Goal: Communication & Community: Answer question/provide support

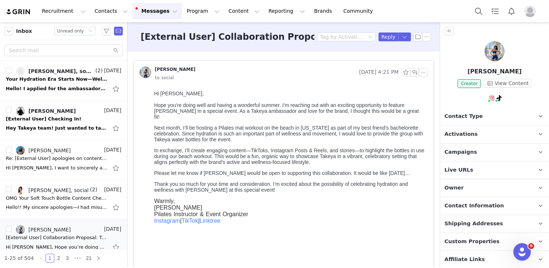
scroll to position [79, 0]
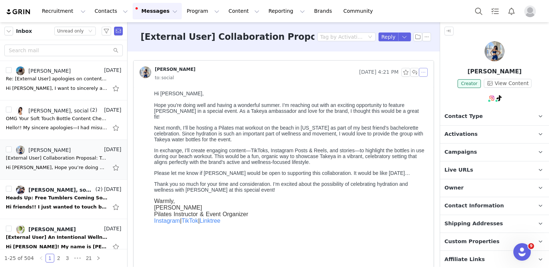
click at [425, 70] on button "button" at bounding box center [423, 72] width 9 height 9
click at [424, 87] on li "Reply All" at bounding box center [434, 85] width 31 height 12
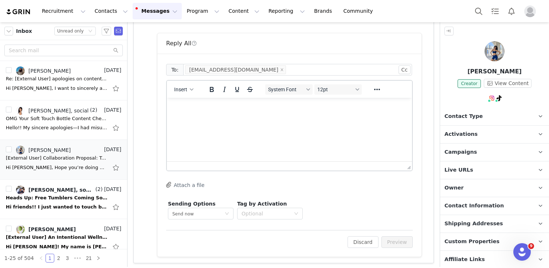
scroll to position [324, 0]
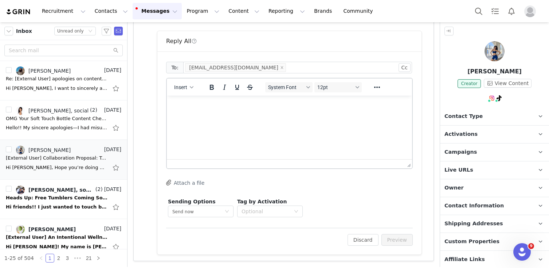
click at [314, 113] on html at bounding box center [289, 106] width 245 height 20
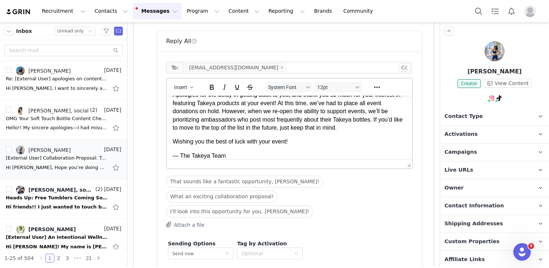
scroll to position [31, 0]
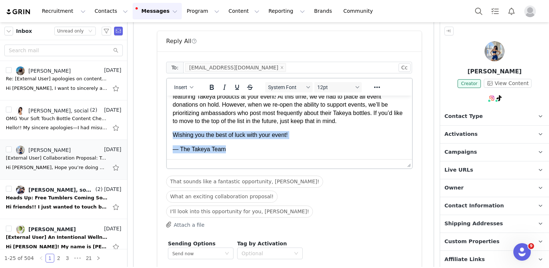
drag, startPoint x: 241, startPoint y: 157, endPoint x: 173, endPoint y: 136, distance: 71.6
click at [173, 136] on body "Hi Kiana, Apologies for the delay in getting back to you, and thank you so much…" at bounding box center [290, 111] width 234 height 83
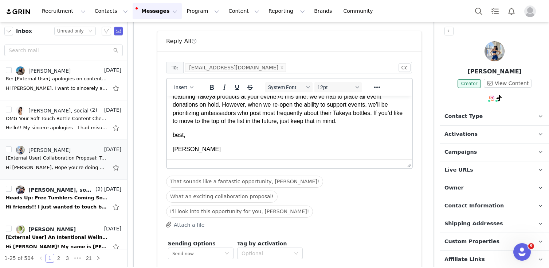
click at [362, 122] on p "Apologies for the delay in getting back to you, and thank you so much for your …" at bounding box center [290, 104] width 234 height 41
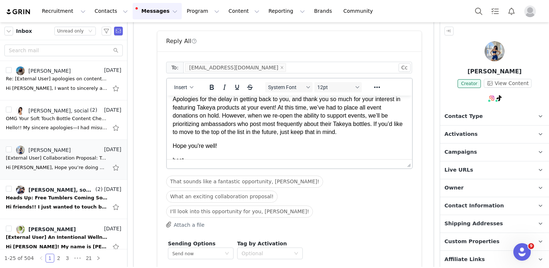
scroll to position [24, 0]
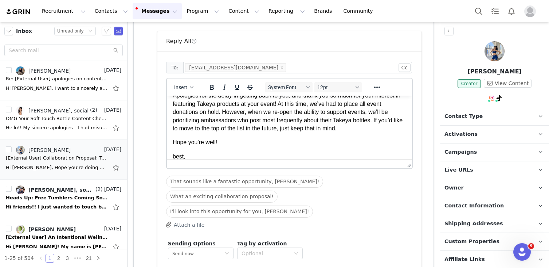
click at [388, 124] on p "Apologies for the delay in getting back to you, and thank you so much for your …" at bounding box center [290, 111] width 234 height 41
click at [358, 126] on p "Apologies for the delay in getting back to you, and thank you so much for your …" at bounding box center [290, 111] width 234 height 41
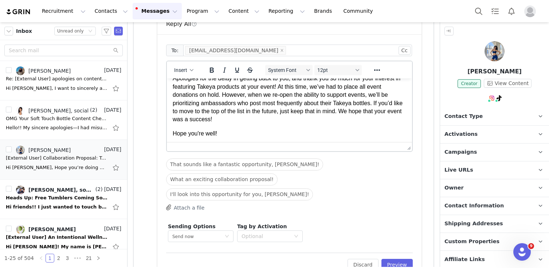
scroll to position [53, 0]
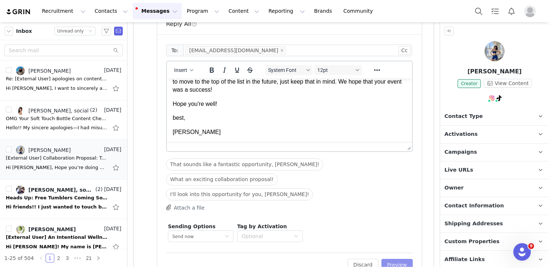
click at [402, 258] on button "Preview" at bounding box center [398, 264] width 32 height 12
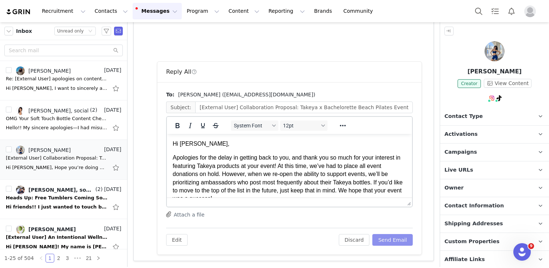
scroll to position [0, 0]
click at [399, 237] on button "Send Email" at bounding box center [393, 240] width 40 height 12
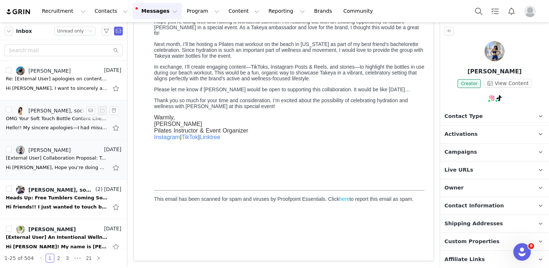
scroll to position [83, 0]
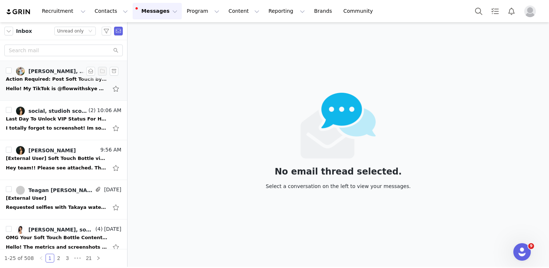
click at [61, 83] on div "Hello! My TikTok is @flowwithskye My instagram is @skyesheena Thank you! On Tue…" at bounding box center [64, 89] width 116 height 12
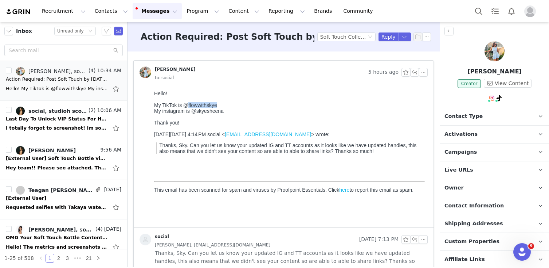
drag, startPoint x: 225, startPoint y: 106, endPoint x: 186, endPoint y: 106, distance: 39.0
click at [186, 106] on div "My TikTok is @flowwithskye" at bounding box center [289, 105] width 271 height 6
copy div "flowwithskye"
click at [490, 112] on link "@flowwithskye" at bounding box center [497, 114] width 38 height 6
drag, startPoint x: 230, startPoint y: 112, endPoint x: 195, endPoint y: 112, distance: 34.3
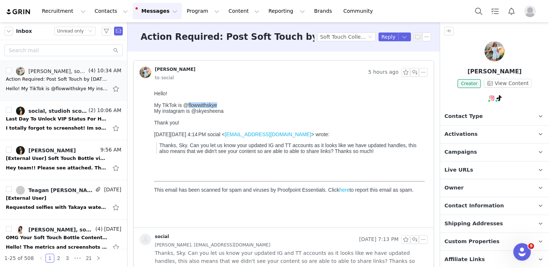
click at [195, 112] on div "My instagram is @skyesheena" at bounding box center [289, 111] width 271 height 6
copy div "skyesheena"
click at [495, 117] on div "TikTok ( @flowwithskye ) — Personal/Creator Connected — Videos and Insights." at bounding box center [495, 123] width 108 height 39
click at [484, 114] on link "@flowwithskye" at bounding box center [486, 114] width 38 height 6
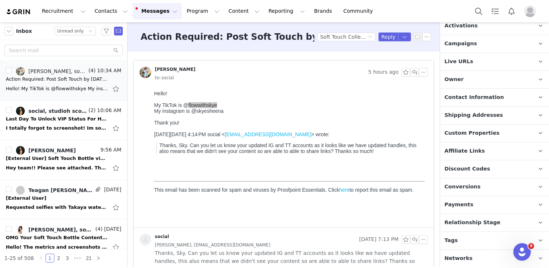
click at [460, 257] on span "Networks" at bounding box center [459, 258] width 28 height 8
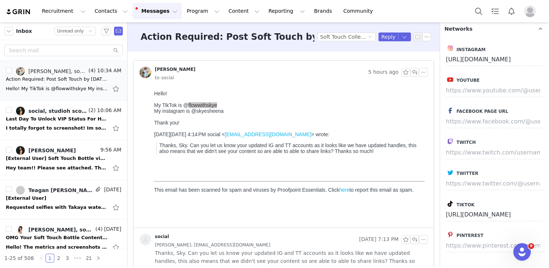
scroll to position [337, 0]
click at [521, 61] on input "https://www.instagram.com/flowwithskye" at bounding box center [495, 59] width 98 height 13
drag, startPoint x: 522, startPoint y: 61, endPoint x: 549, endPoint y: 62, distance: 27.0
click at [549, 62] on div "Instagram https://www.instagram.com/flowwithskye Youtube Facebook Page URL Twit…" at bounding box center [494, 152] width 109 height 229
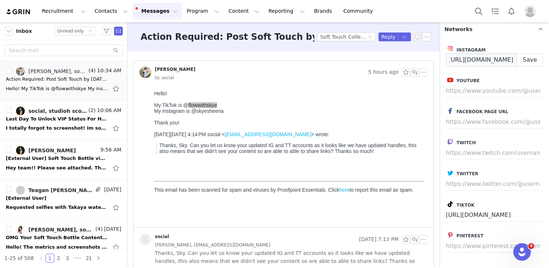
paste input "skyesheena"
type input "https://www.instagram.com/skyesheena"
click at [534, 60] on button "Save" at bounding box center [530, 59] width 27 height 13
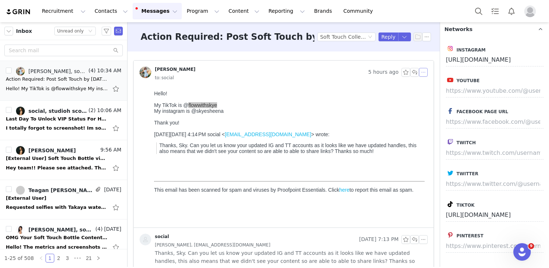
click at [422, 70] on button "button" at bounding box center [423, 72] width 9 height 9
click at [425, 87] on li "Reply All" at bounding box center [434, 85] width 31 height 12
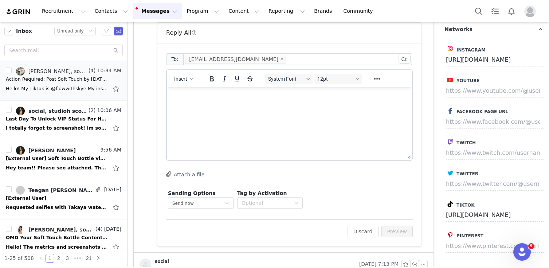
click at [264, 107] on html at bounding box center [289, 97] width 245 height 20
click at [404, 230] on button "Preview" at bounding box center [398, 231] width 32 height 12
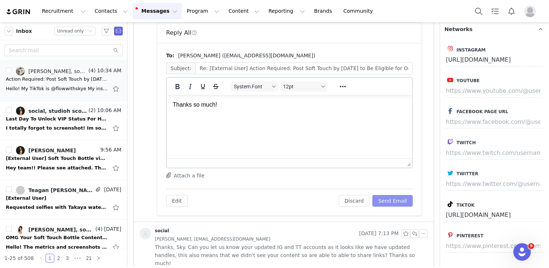
drag, startPoint x: 391, startPoint y: 204, endPoint x: 22, endPoint y: 31, distance: 407.5
click at [391, 204] on button "Send Email" at bounding box center [393, 201] width 40 height 12
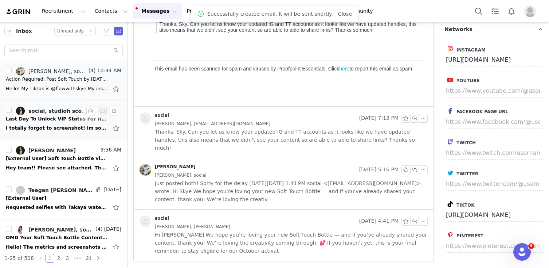
scroll to position [113, 0]
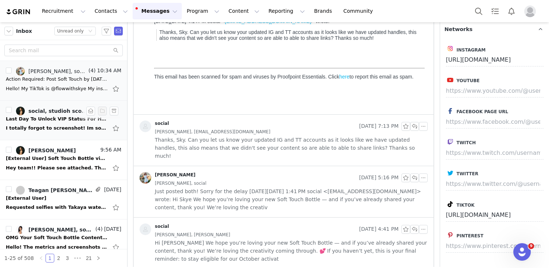
click at [58, 130] on div "I totally forgot to screenshot! Im sorry - But just submitted my review!! On We…" at bounding box center [57, 127] width 102 height 7
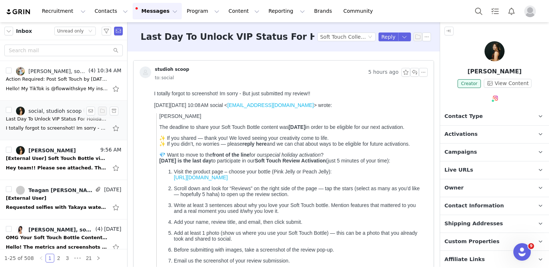
scroll to position [0, 0]
click at [66, 165] on div "Hey team!! Please see attached. Thanks!!! Katie copy_DA2C0ED1-65CD-4A6D-B946-E2…" at bounding box center [57, 167] width 102 height 7
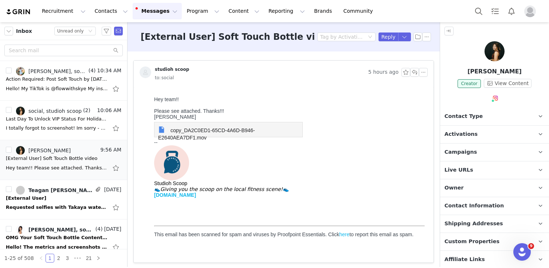
click at [234, 133] on span "copy_DA2C0ED1-65CD-4A6D-B946-E2640AEA7DF1.mov" at bounding box center [206, 133] width 97 height 13
drag, startPoint x: 474, startPoint y: 70, endPoint x: 543, endPoint y: 71, distance: 69.3
click at [543, 71] on p "Katie Meurer" at bounding box center [494, 71] width 109 height 9
copy p "Katie Meurer"
click at [522, 69] on p "Katie Meurer" at bounding box center [494, 71] width 109 height 9
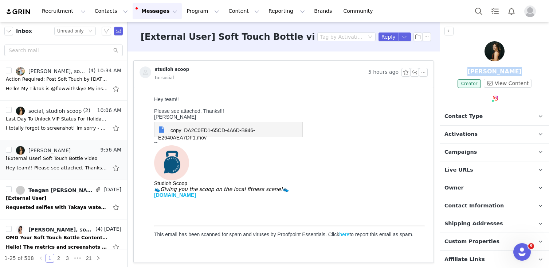
drag, startPoint x: 522, startPoint y: 69, endPoint x: 480, endPoint y: 69, distance: 42.3
click at [480, 69] on p "Katie Meurer" at bounding box center [494, 71] width 109 height 9
click at [425, 73] on button "button" at bounding box center [423, 72] width 9 height 9
click at [426, 87] on li "Reply All" at bounding box center [434, 85] width 31 height 12
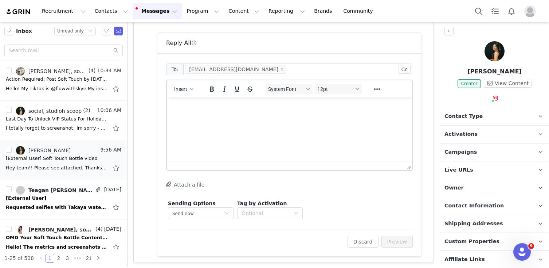
scroll to position [242, 0]
click at [377, 112] on html at bounding box center [289, 106] width 245 height 20
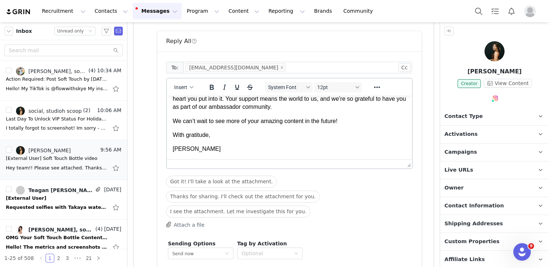
scroll to position [284, 0]
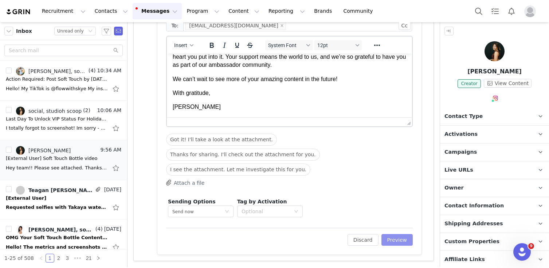
click at [405, 241] on button "Preview" at bounding box center [398, 240] width 32 height 12
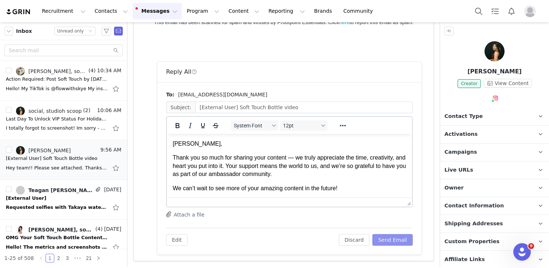
scroll to position [0, 0]
click at [404, 239] on button "Send Email" at bounding box center [393, 240] width 40 height 12
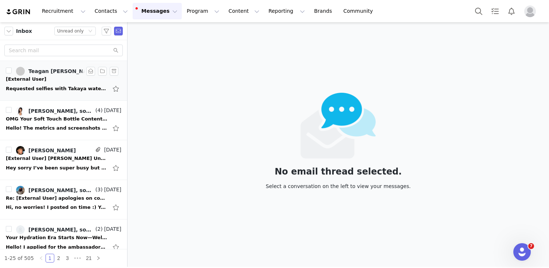
click at [68, 85] on div "Requested selfies with Takaya water bottle. [DATE] will be posting another vide…" at bounding box center [57, 88] width 102 height 7
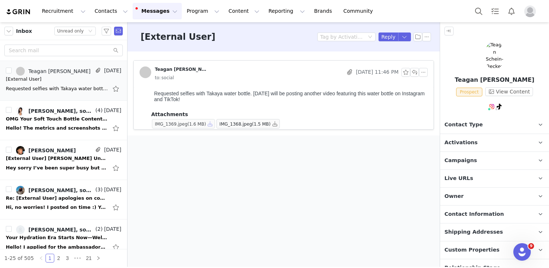
click at [211, 124] on button "button" at bounding box center [210, 123] width 9 height 9
click at [280, 123] on button "button" at bounding box center [275, 123] width 9 height 9
click at [483, 124] on link "@teagyluvs" at bounding box center [493, 122] width 30 height 6
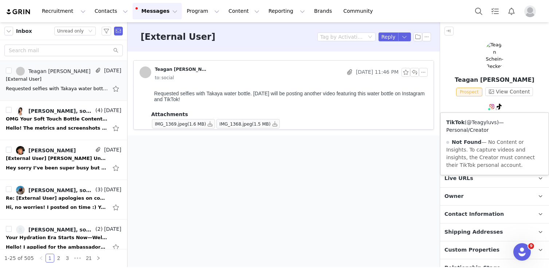
click at [486, 123] on link "@Teagyluvs" at bounding box center [482, 122] width 30 height 6
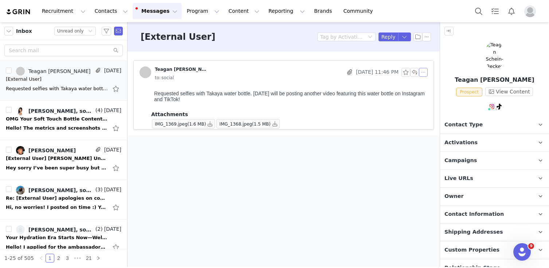
click at [425, 72] on button "button" at bounding box center [423, 72] width 9 height 9
click at [463, 83] on p "Teagan [PERSON_NAME]" at bounding box center [494, 79] width 109 height 9
drag, startPoint x: 529, startPoint y: 80, endPoint x: 463, endPoint y: 81, distance: 65.6
click at [463, 81] on p "Teagan [PERSON_NAME]" at bounding box center [494, 79] width 109 height 9
copy p "Teagan [PERSON_NAME]"
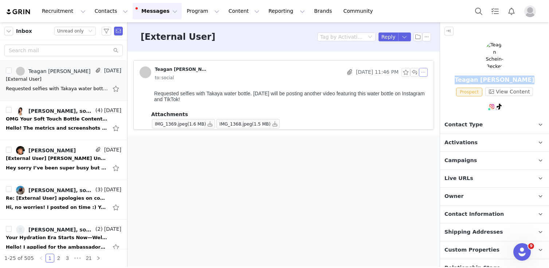
click at [423, 73] on button "button" at bounding box center [423, 72] width 9 height 9
click at [429, 86] on li "Reply All" at bounding box center [434, 85] width 31 height 12
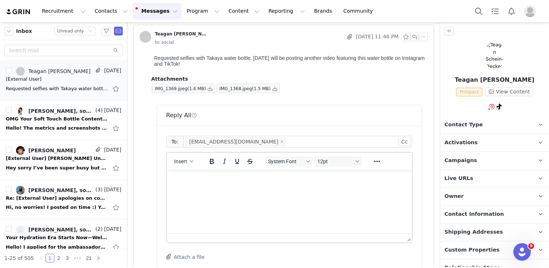
click at [249, 186] on html at bounding box center [289, 179] width 245 height 20
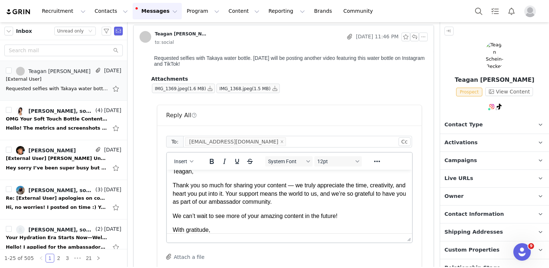
scroll to position [23, 0]
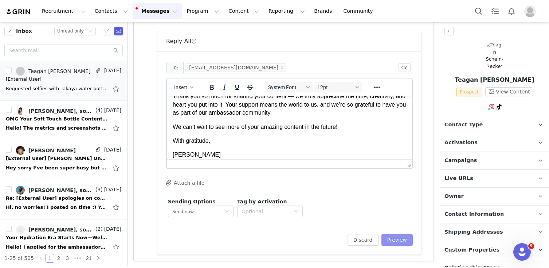
click at [402, 235] on button "Preview" at bounding box center [398, 240] width 32 height 12
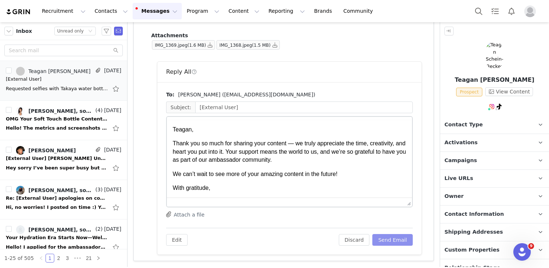
scroll to position [0, 0]
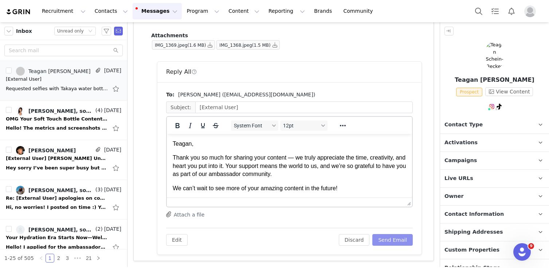
click at [401, 237] on button "Send Email" at bounding box center [393, 240] width 40 height 12
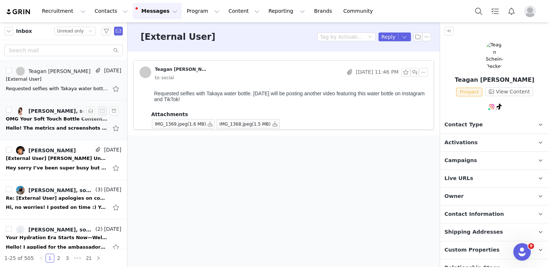
click at [62, 125] on div "Hello! The metrics and screenshots were uploaded on the platform. This is the l…" at bounding box center [57, 127] width 102 height 7
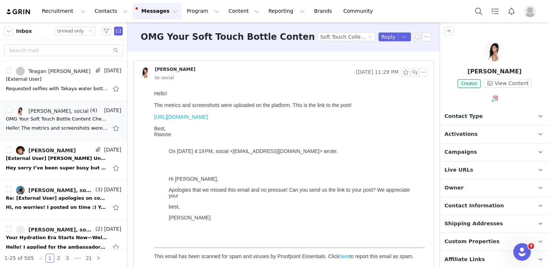
click at [208, 116] on link "[URL][DOMAIN_NAME]" at bounding box center [181, 117] width 54 height 6
click at [426, 73] on button "button" at bounding box center [423, 72] width 9 height 9
click at [426, 86] on li "Reply All" at bounding box center [434, 85] width 31 height 12
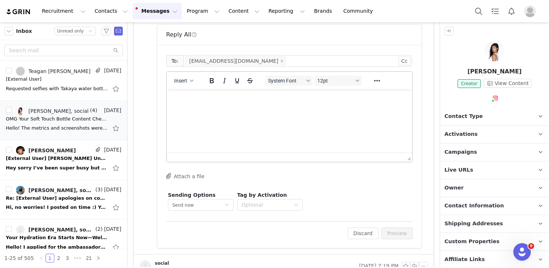
scroll to position [292, 0]
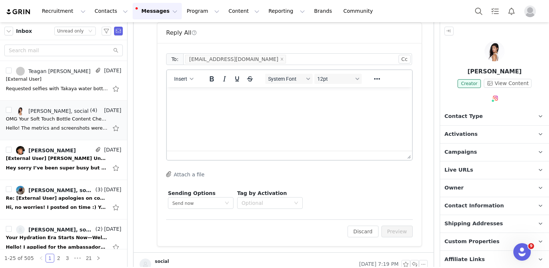
click at [249, 107] on html at bounding box center [289, 97] width 245 height 20
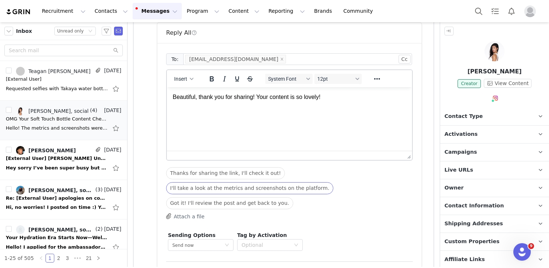
scroll to position [388, 0]
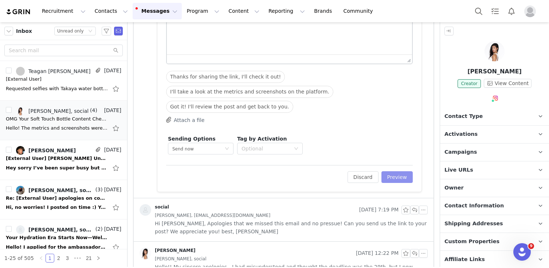
click at [397, 180] on button "Preview" at bounding box center [398, 177] width 32 height 12
click at [397, 180] on div "Discard Preview" at bounding box center [376, 177] width 73 height 12
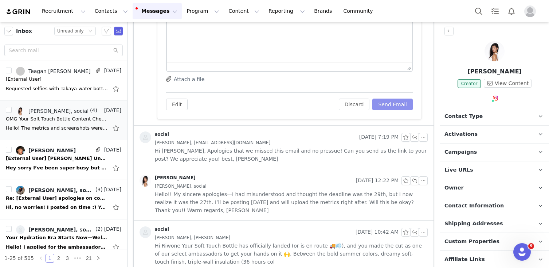
scroll to position [0, 0]
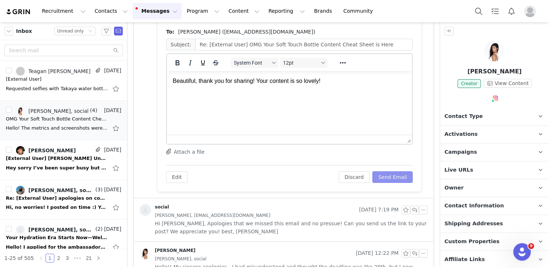
click at [395, 177] on button "Send Email" at bounding box center [393, 177] width 40 height 12
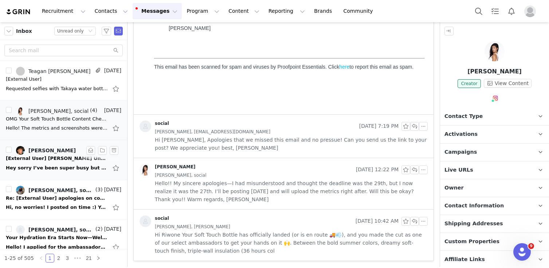
click at [69, 162] on div "Hey sorry I’ve been super busy but here is the video." at bounding box center [64, 168] width 116 height 12
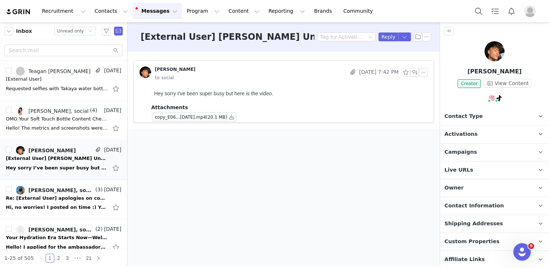
scroll to position [0, 0]
click at [228, 115] on button "button" at bounding box center [231, 116] width 9 height 9
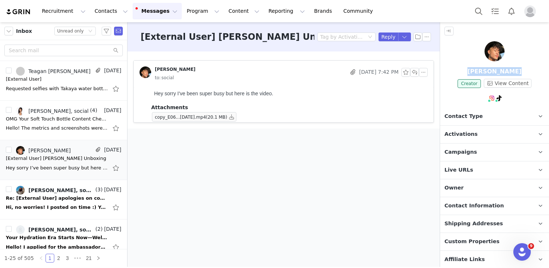
drag, startPoint x: 473, startPoint y: 69, endPoint x: 538, endPoint y: 78, distance: 65.9
click at [538, 78] on div "[PERSON_NAME] Creator View Content" at bounding box center [494, 72] width 109 height 63
copy p "[PERSON_NAME]"
click at [422, 70] on button "button" at bounding box center [423, 72] width 9 height 9
click at [434, 85] on li "Reply All" at bounding box center [434, 85] width 31 height 12
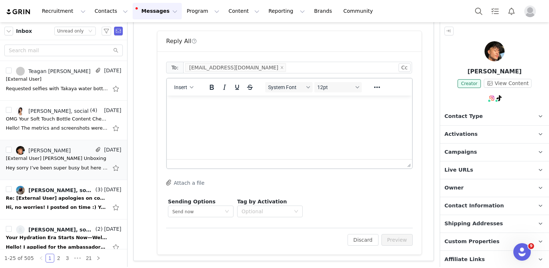
click at [258, 115] on html at bounding box center [289, 106] width 245 height 20
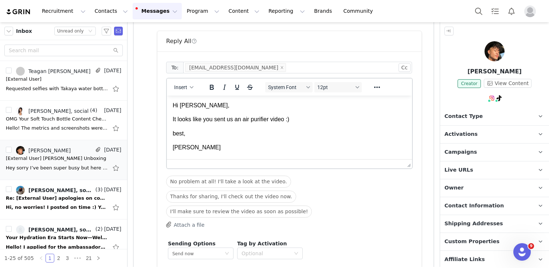
click at [303, 119] on p "It looks like you sent us an air purifier video :)" at bounding box center [290, 119] width 234 height 8
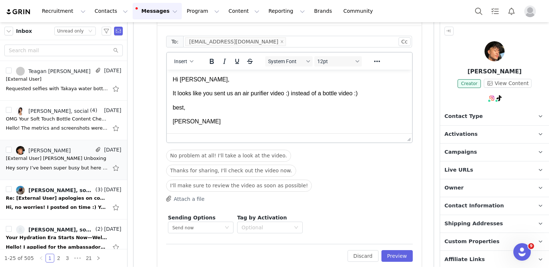
scroll to position [132, 0]
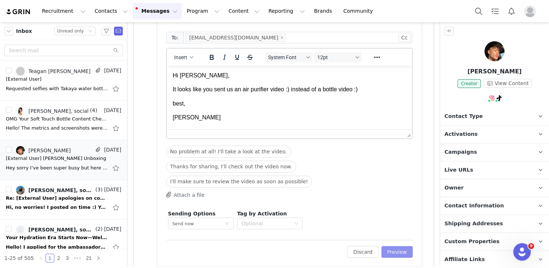
click at [403, 246] on button "Preview" at bounding box center [398, 252] width 32 height 12
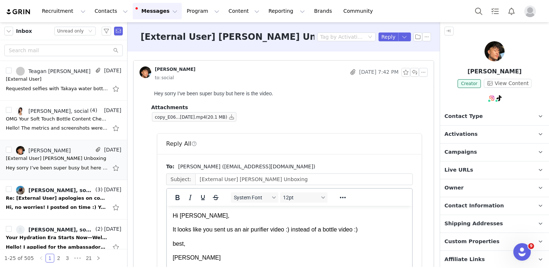
scroll to position [72, 0]
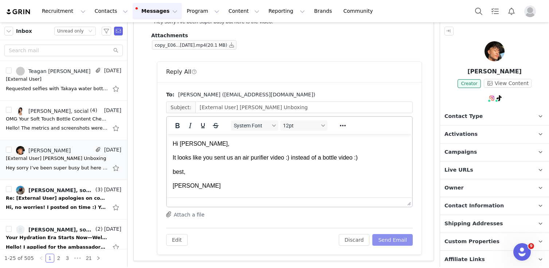
click at [391, 237] on button "Send Email" at bounding box center [393, 240] width 40 height 12
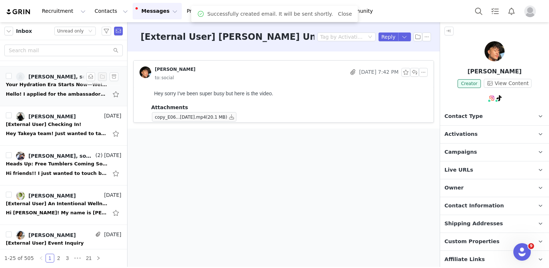
scroll to position [148, 0]
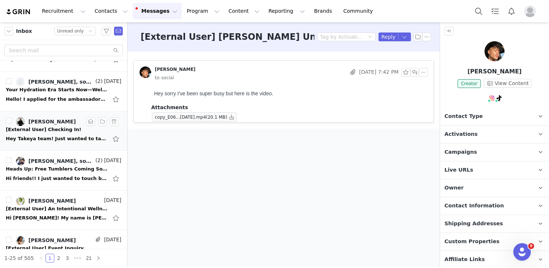
click at [61, 140] on div "Hey Takeya team! Just wanted to take a moment to check in and wish you all a ha…" at bounding box center [57, 138] width 102 height 7
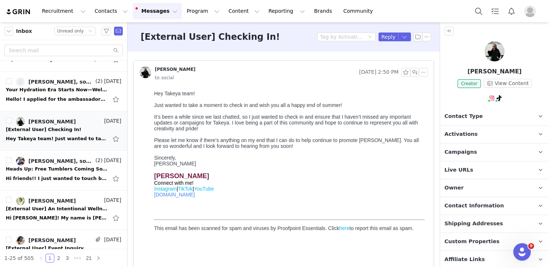
scroll to position [0, 0]
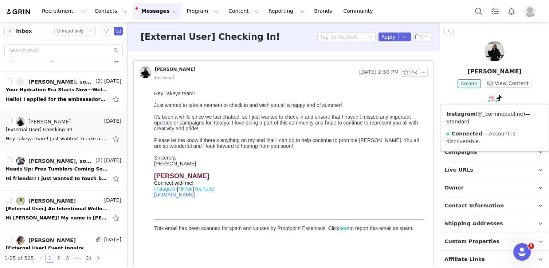
click at [491, 117] on link "@_corinnepauline" at bounding box center [501, 114] width 46 height 6
click at [425, 75] on button "button" at bounding box center [423, 72] width 9 height 9
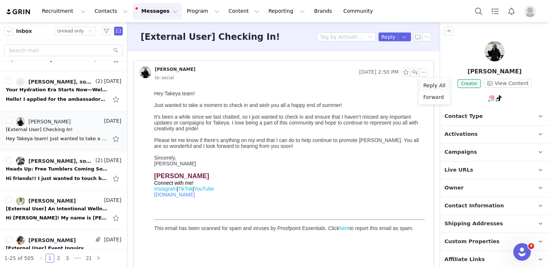
click at [428, 84] on li "Reply All" at bounding box center [434, 85] width 31 height 12
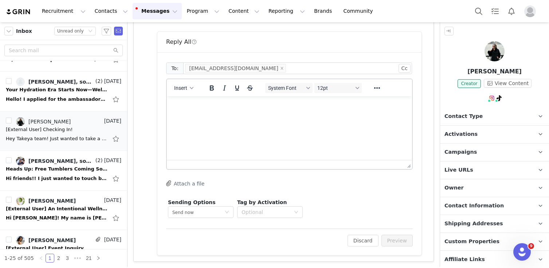
scroll to position [252, 0]
click at [271, 115] on html at bounding box center [289, 106] width 245 height 20
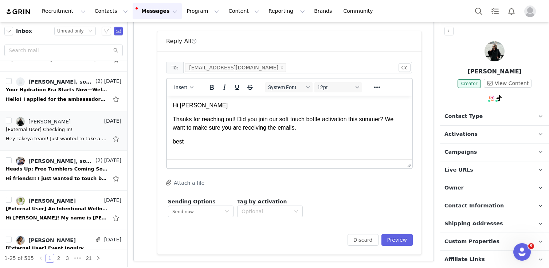
scroll to position [1, 0]
click at [402, 241] on button "Preview" at bounding box center [398, 240] width 32 height 12
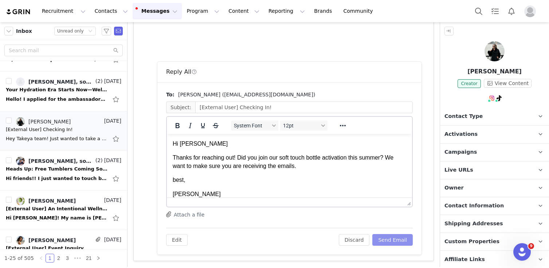
scroll to position [0, 0]
click at [398, 237] on button "Send Email" at bounding box center [393, 240] width 40 height 12
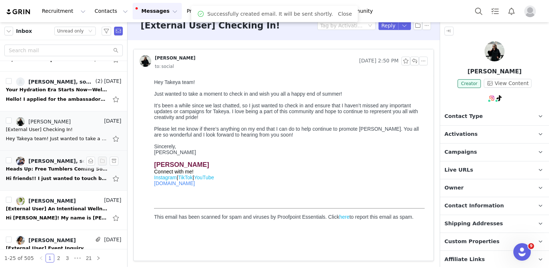
scroll to position [11, 0]
click at [53, 175] on div "Hi friends!! I just wanted to touch base to see if you guys are still looking t…" at bounding box center [57, 178] width 102 height 7
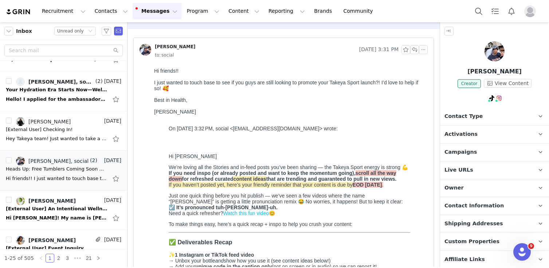
scroll to position [23, 0]
click at [500, 112] on link "@charlottebradshaww" at bounding box center [506, 114] width 57 height 6
click at [488, 113] on link "@mellowyellowwwwww" at bounding box center [497, 114] width 61 height 6
click at [424, 48] on button "button" at bounding box center [423, 48] width 9 height 9
click at [424, 63] on li "Reply All" at bounding box center [434, 62] width 31 height 12
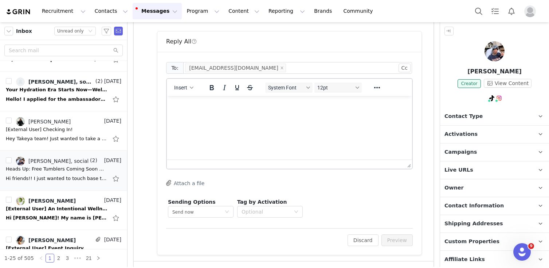
scroll to position [1095, 0]
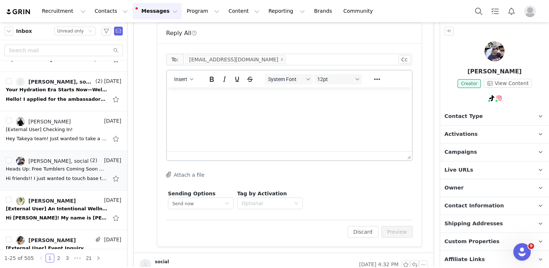
click at [191, 107] on html at bounding box center [289, 97] width 245 height 20
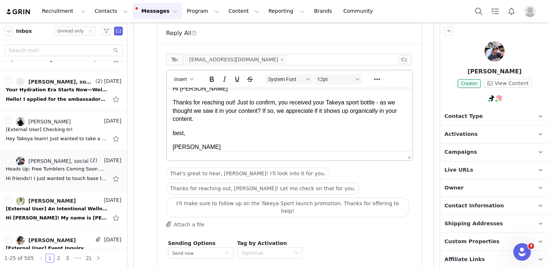
scroll to position [1180, 0]
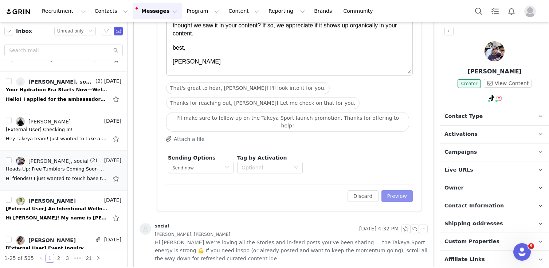
click at [396, 190] on button "Preview" at bounding box center [398, 196] width 32 height 12
click at [396, 190] on div "Discard Preview" at bounding box center [376, 196] width 73 height 12
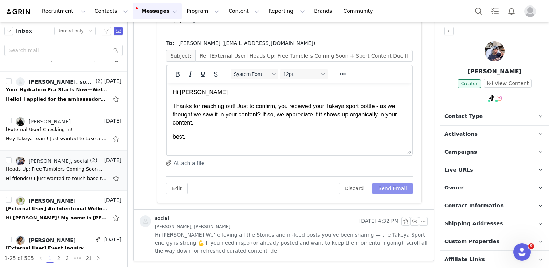
scroll to position [0, 0]
click at [387, 187] on button "Send Email" at bounding box center [393, 188] width 40 height 12
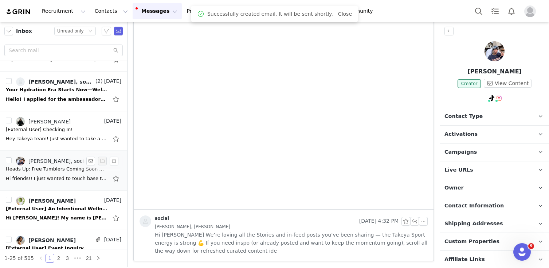
scroll to position [183, 0]
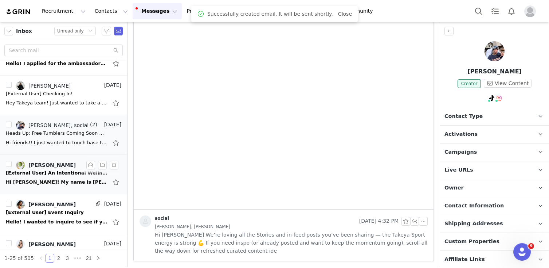
click at [76, 178] on div "Hi [PERSON_NAME]! My name is [PERSON_NAME] and I’m the co-founder of Daily [MED…" at bounding box center [57, 181] width 102 height 7
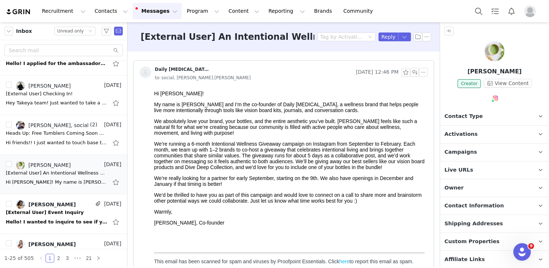
scroll to position [6, 0]
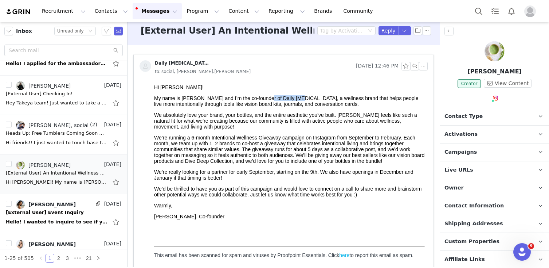
drag, startPoint x: 266, startPoint y: 98, endPoint x: 302, endPoint y: 97, distance: 36.1
click at [302, 97] on p "My name is [PERSON_NAME] and I’m the co-founder of Daily [MEDICAL_DATA], a well…" at bounding box center [289, 101] width 271 height 12
copy p "Daily [MEDICAL_DATA]"
click at [425, 66] on button "button" at bounding box center [423, 66] width 9 height 9
click at [426, 79] on li "Reply All" at bounding box center [434, 79] width 31 height 12
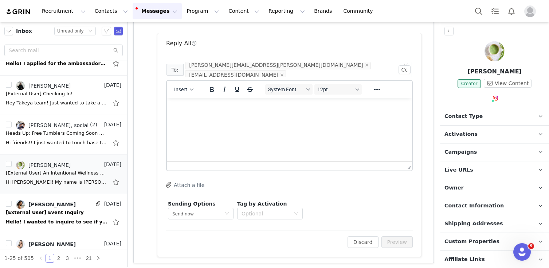
scroll to position [296, 0]
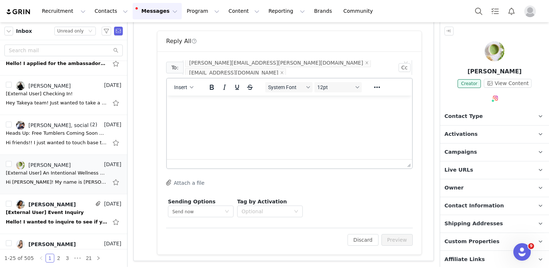
click at [249, 115] on html at bounding box center [289, 106] width 245 height 20
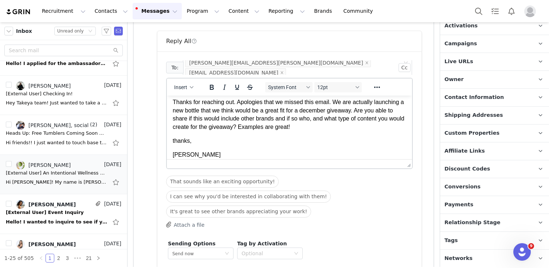
scroll to position [338, 0]
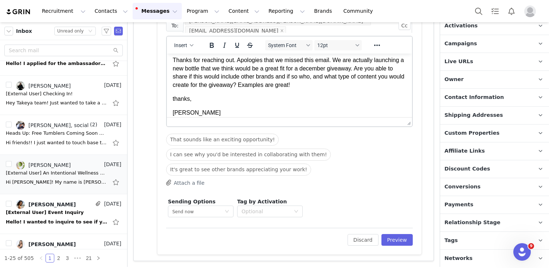
click at [398, 246] on div "To: [PERSON_NAME][EMAIL_ADDRESS][PERSON_NAME][DOMAIN_NAME] [EMAIL_ADDRESS][DOMA…" at bounding box center [289, 131] width 264 height 245
click at [395, 239] on button "Preview" at bounding box center [398, 240] width 32 height 12
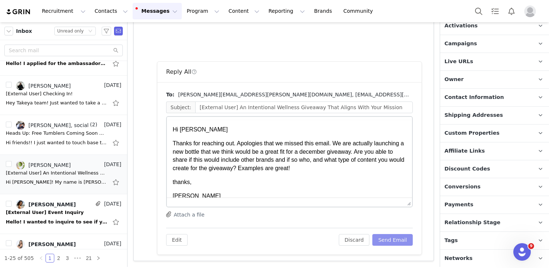
scroll to position [0, 0]
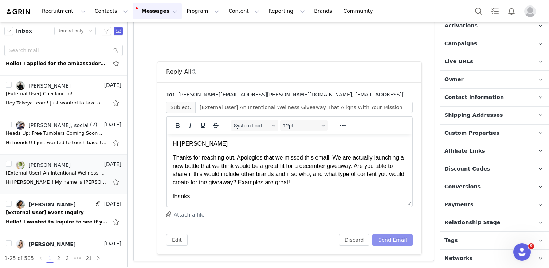
click at [395, 239] on button "Send Email" at bounding box center [393, 240] width 40 height 12
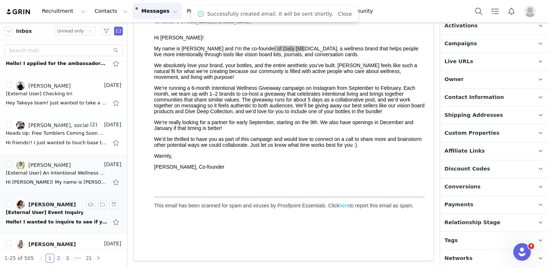
click at [66, 221] on div "Hello! I wanted to inquire to see if you have any opportunities to support my P…" at bounding box center [57, 221] width 102 height 7
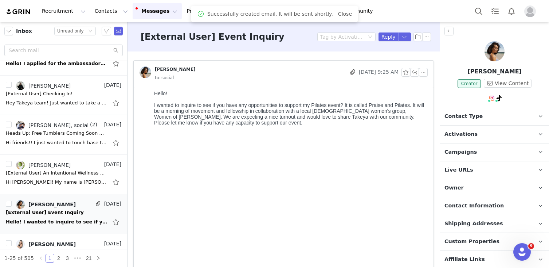
scroll to position [0, 0]
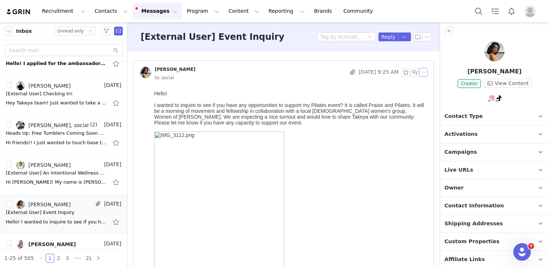
click at [424, 70] on button "button" at bounding box center [423, 72] width 9 height 9
click at [425, 86] on li "Reply All" at bounding box center [434, 85] width 31 height 12
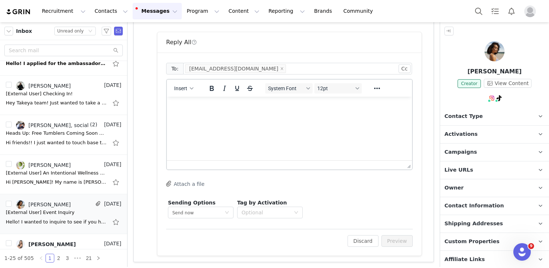
scroll to position [357, 0]
click at [278, 115] on html at bounding box center [289, 106] width 245 height 20
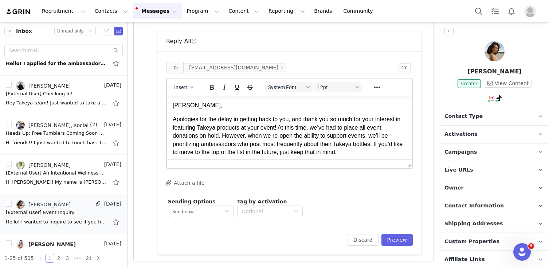
scroll to position [24, 0]
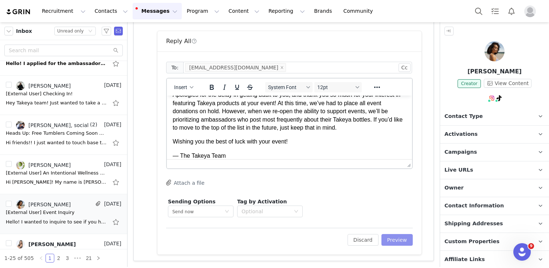
click at [396, 238] on button "Preview" at bounding box center [398, 240] width 32 height 12
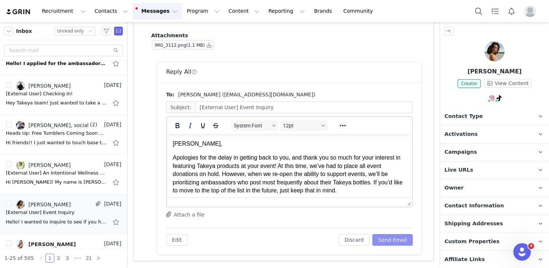
scroll to position [0, 0]
click at [396, 238] on button "Send Email" at bounding box center [393, 240] width 40 height 12
